Goal: Task Accomplishment & Management: Use online tool/utility

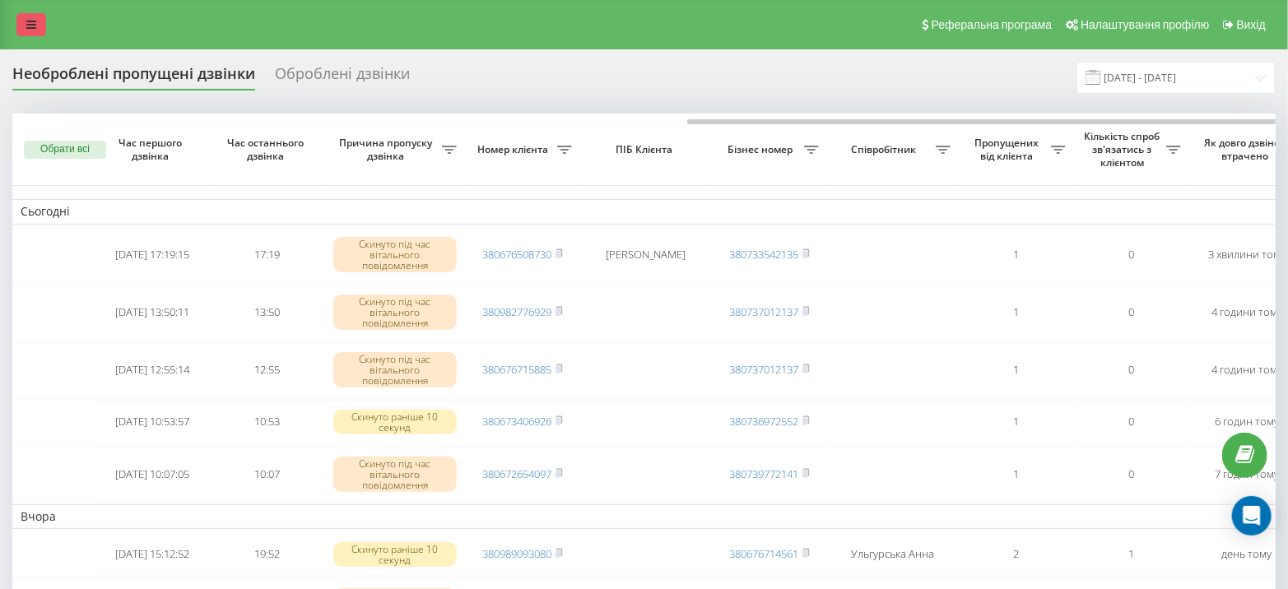
scroll to position [0, 382]
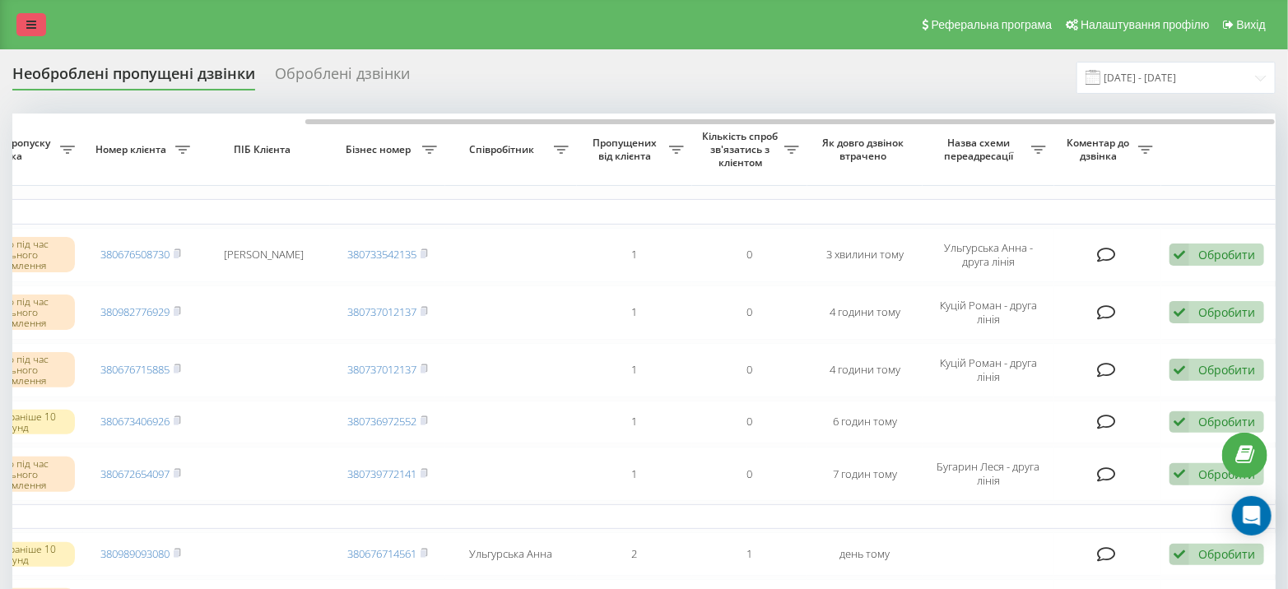
drag, startPoint x: 0, startPoint y: 0, endPoint x: 19, endPoint y: 26, distance: 31.8
click at [19, 26] on link at bounding box center [31, 24] width 30 height 23
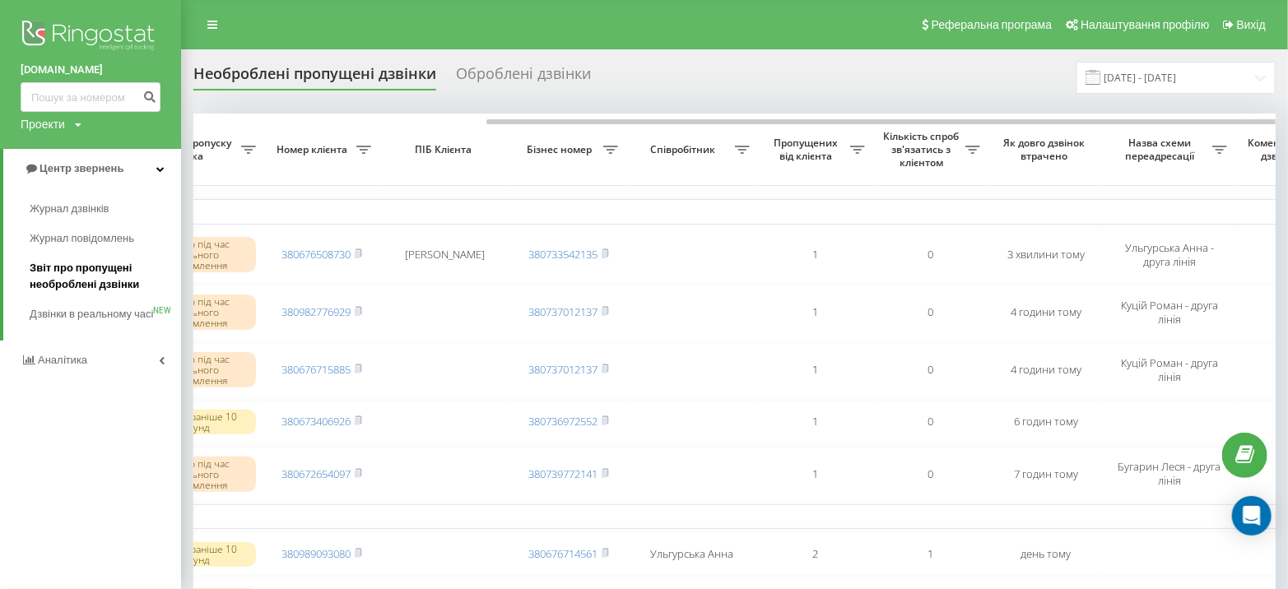
click at [94, 274] on span "Звіт про пропущені необроблені дзвінки" at bounding box center [101, 276] width 143 height 33
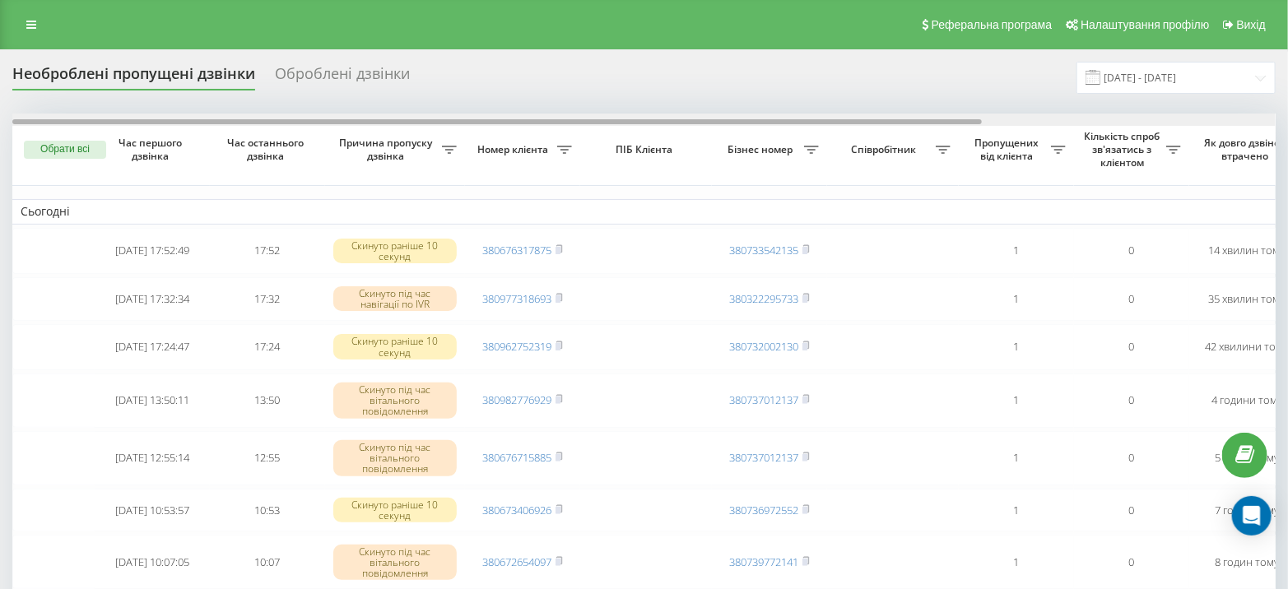
scroll to position [0, 382]
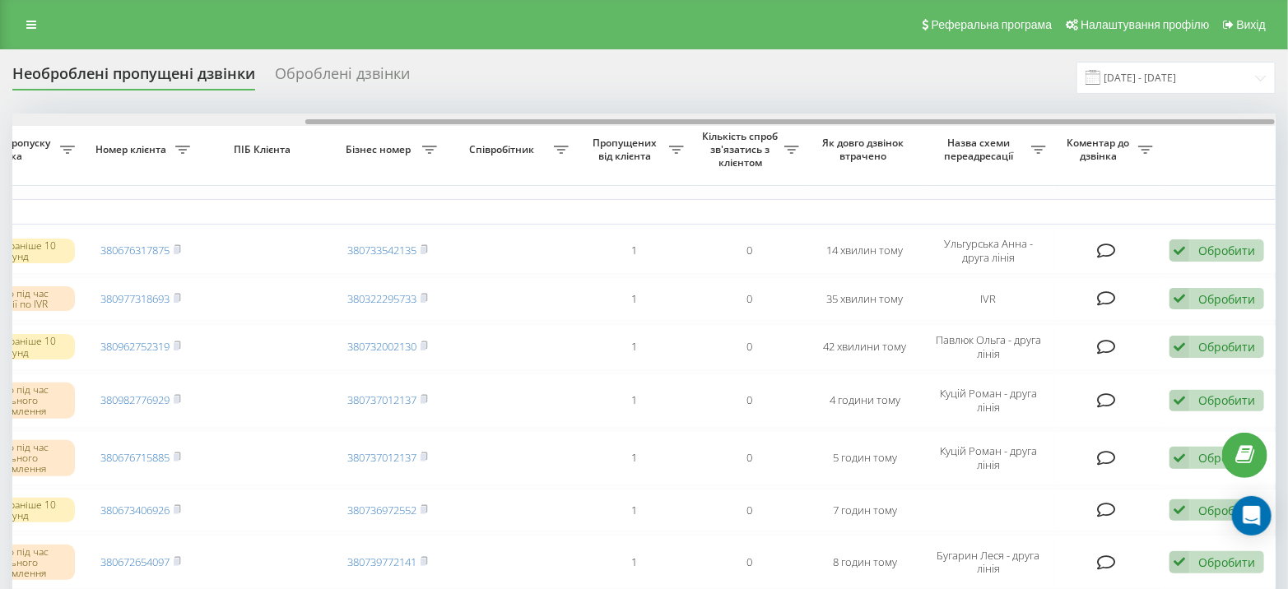
drag, startPoint x: 903, startPoint y: 117, endPoint x: 1190, endPoint y: 123, distance: 287.4
click at [1190, 123] on div at bounding box center [644, 120] width 1264 height 12
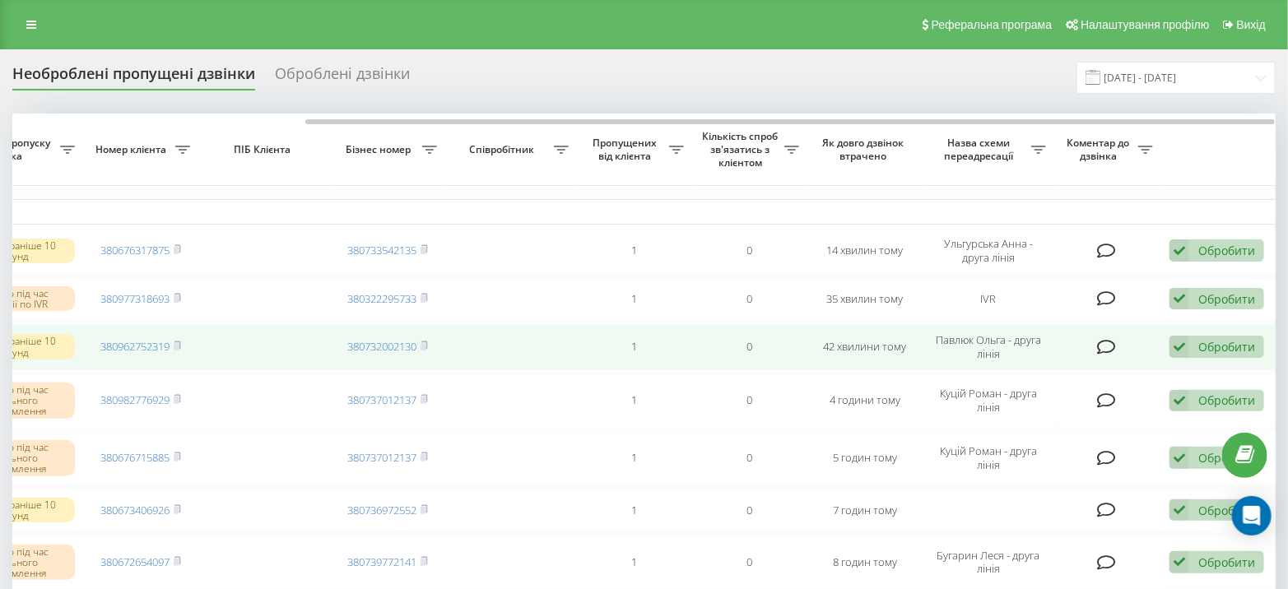
click at [1214, 342] on div "Обробити" at bounding box center [1227, 347] width 57 height 16
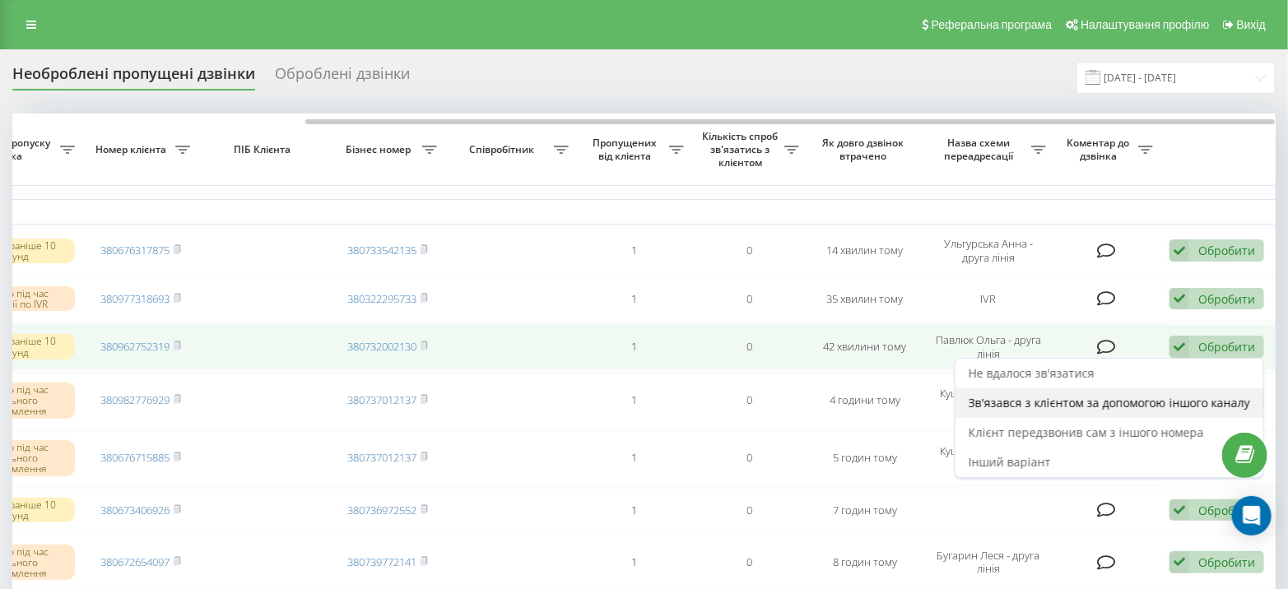
click at [1039, 397] on span "Зв'язався з клієнтом за допомогою іншого каналу" at bounding box center [1110, 403] width 282 height 16
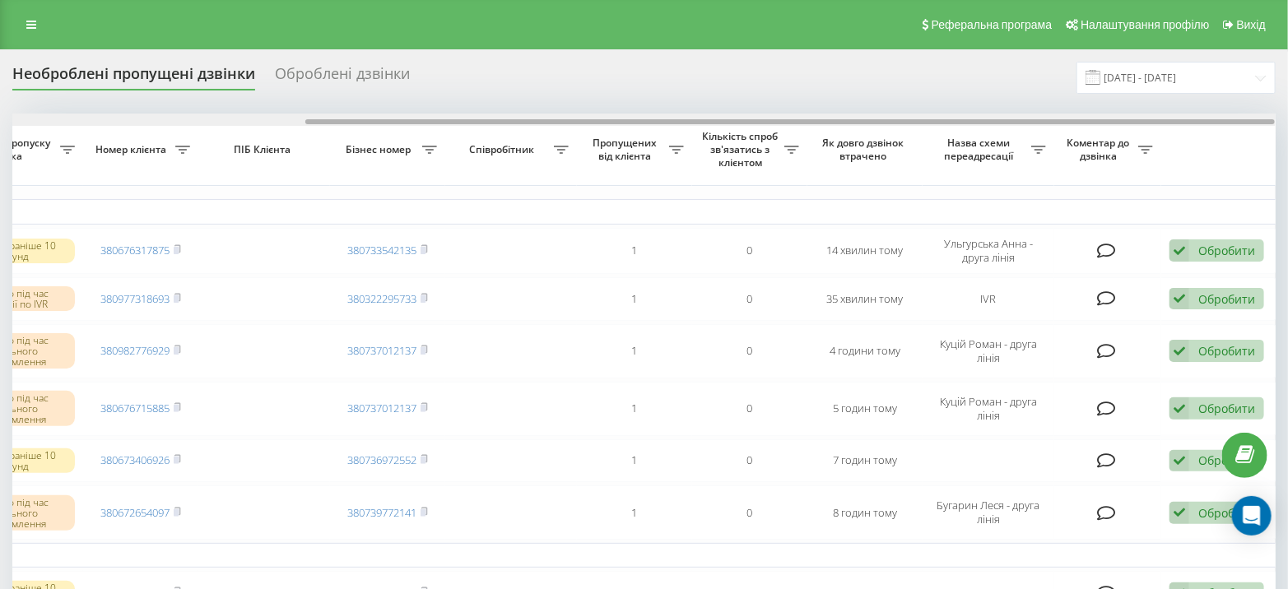
drag, startPoint x: 913, startPoint y: 119, endPoint x: 1300, endPoint y: 118, distance: 386.9
click at [1288, 118] on html "miidvir.ua Проекти miidvir.ua Центр звернень Журнал дзвінків Журнал повідомлень…" at bounding box center [644, 294] width 1288 height 589
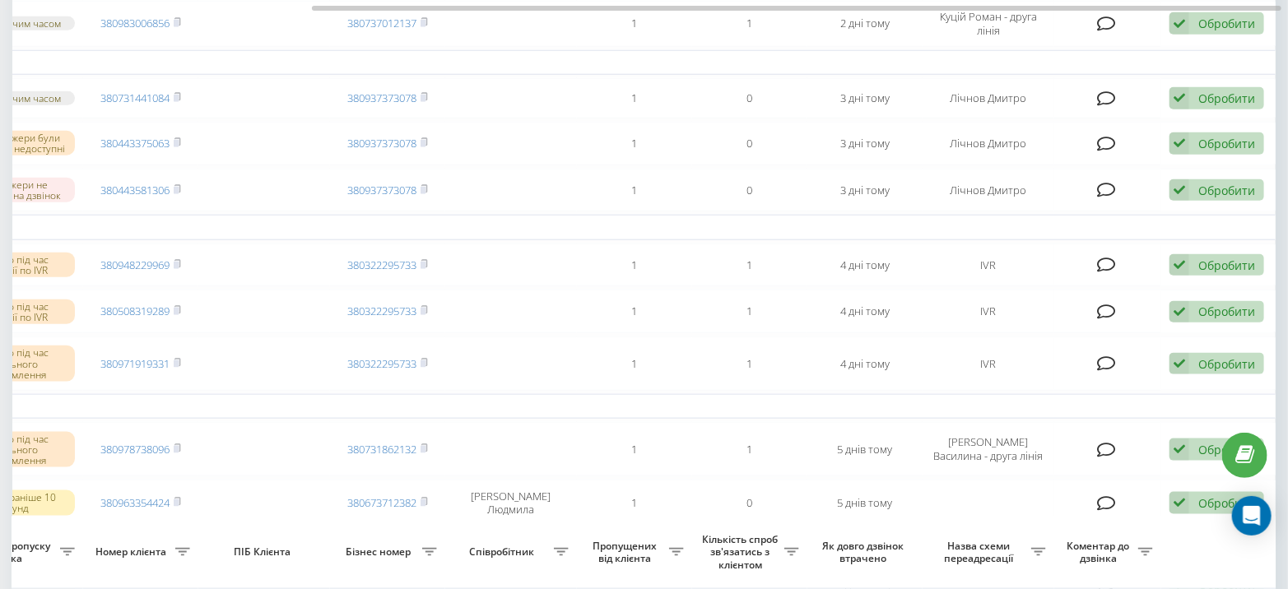
scroll to position [0, 0]
